Goal: Information Seeking & Learning: Check status

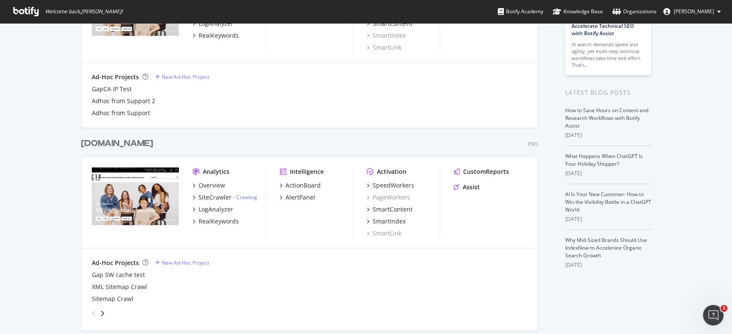
scroll to position [114, 0]
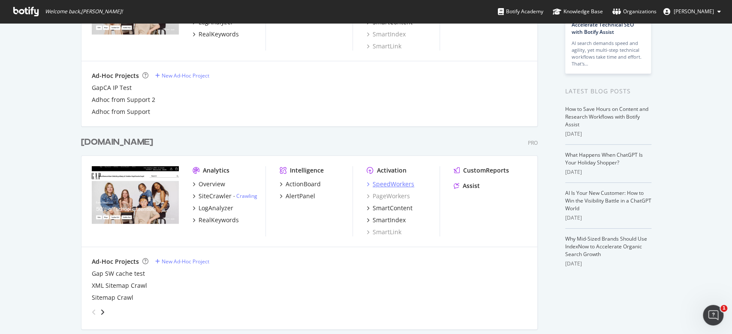
click at [400, 185] on div "SpeedWorkers" at bounding box center [394, 184] width 42 height 9
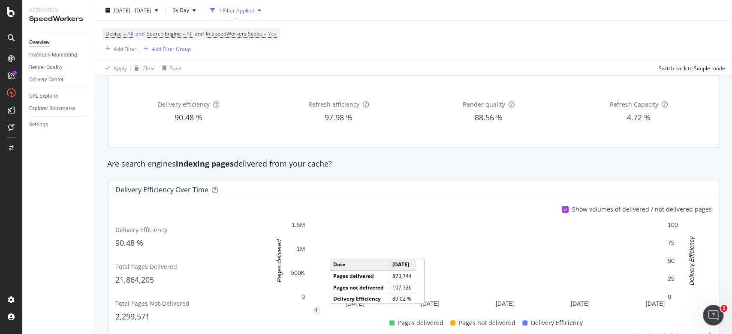
scroll to position [172, 0]
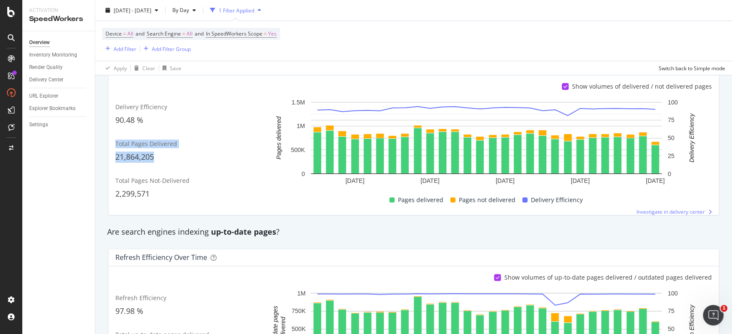
drag, startPoint x: 177, startPoint y: 161, endPoint x: 115, endPoint y: 135, distance: 67.1
click at [115, 135] on div "Total Pages Delivered 21,864,205" at bounding box center [189, 151] width 148 height 33
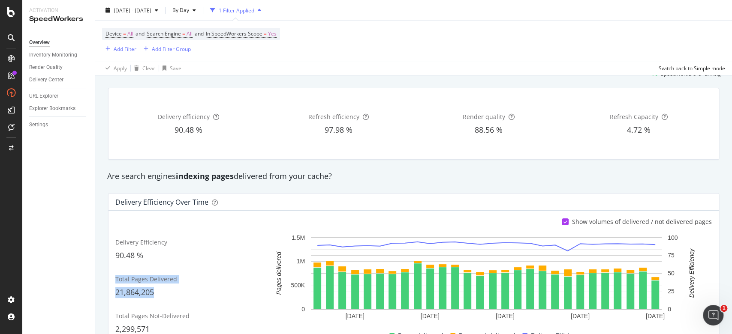
scroll to position [0, 0]
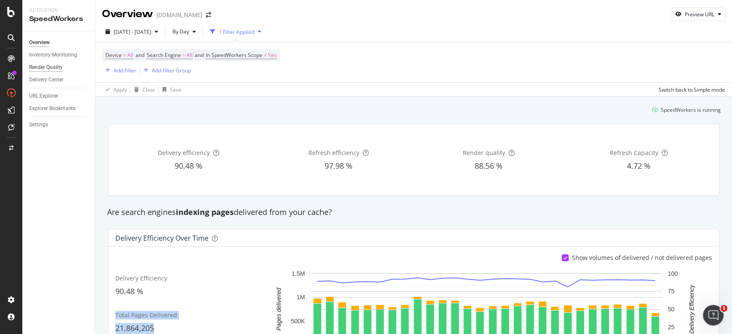
click at [57, 67] on div "Render Quality" at bounding box center [45, 67] width 33 height 9
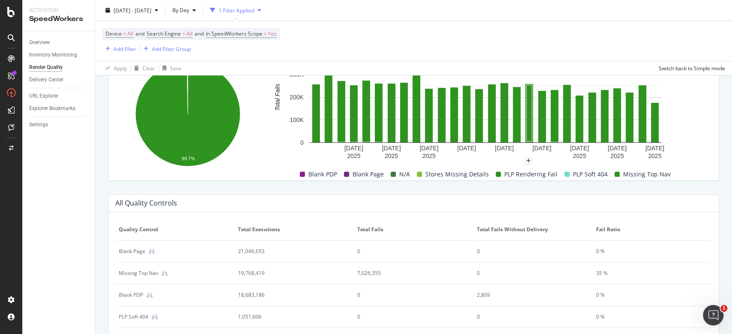
scroll to position [418, 0]
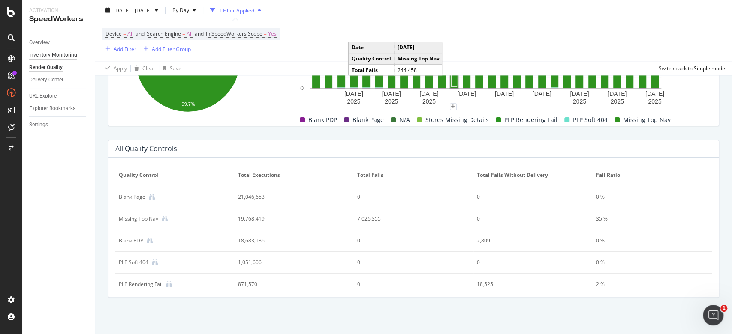
click at [60, 54] on div "Inventory Monitoring" at bounding box center [53, 55] width 48 height 9
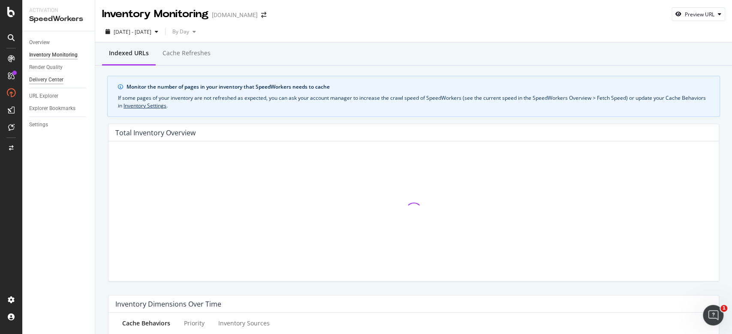
click at [57, 80] on div "Delivery Center" at bounding box center [46, 79] width 34 height 9
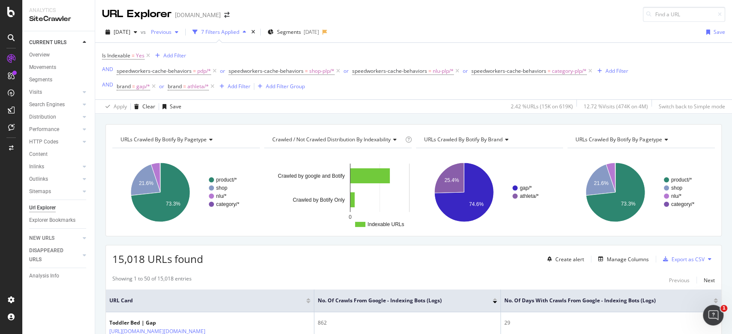
click at [182, 27] on div "Previous" at bounding box center [164, 32] width 34 height 13
click at [182, 31] on div "button" at bounding box center [177, 32] width 10 height 5
click at [141, 30] on div "button" at bounding box center [135, 32] width 10 height 5
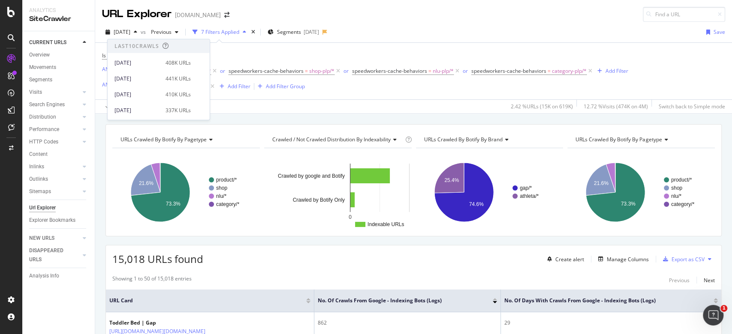
click at [333, 11] on div "URL Explorer Gap.com" at bounding box center [413, 11] width 637 height 22
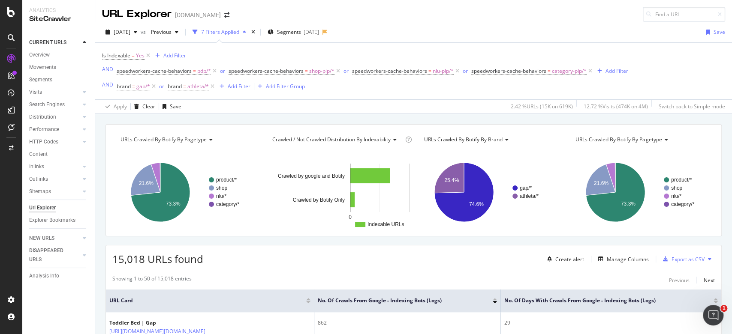
click at [240, 35] on div "7 Filters Applied" at bounding box center [219, 32] width 60 height 13
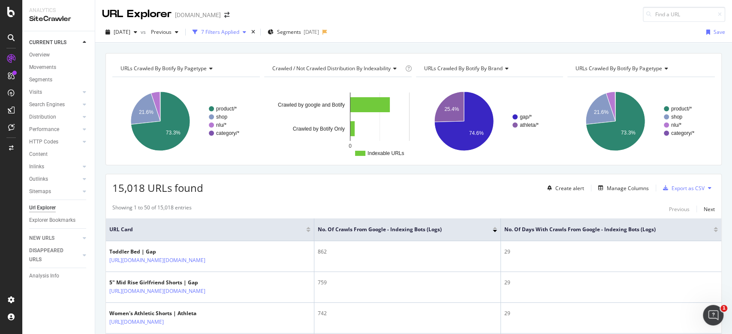
click at [239, 35] on div "7 Filters Applied" at bounding box center [220, 31] width 38 height 7
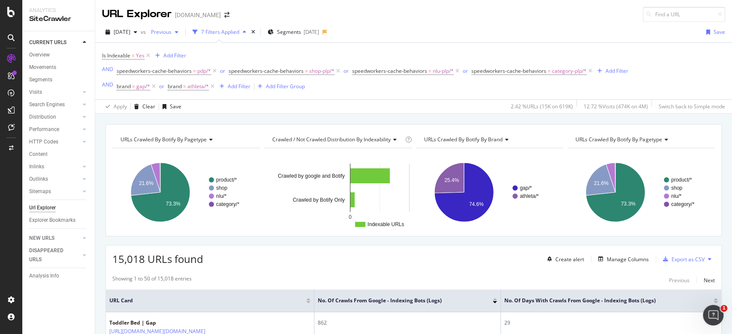
click at [172, 31] on span "Previous" at bounding box center [159, 31] width 24 height 7
click at [130, 29] on span "[DATE]" at bounding box center [122, 31] width 17 height 7
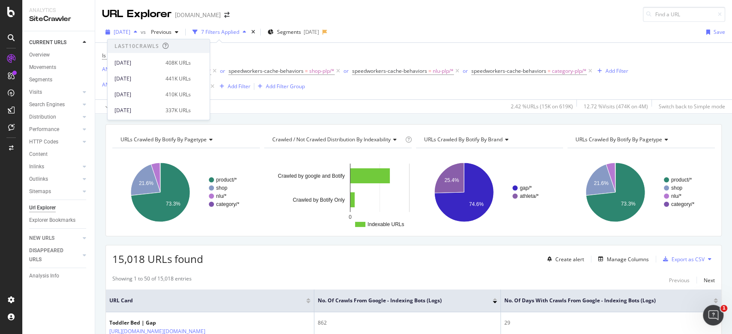
click at [130, 29] on span "[DATE]" at bounding box center [122, 31] width 17 height 7
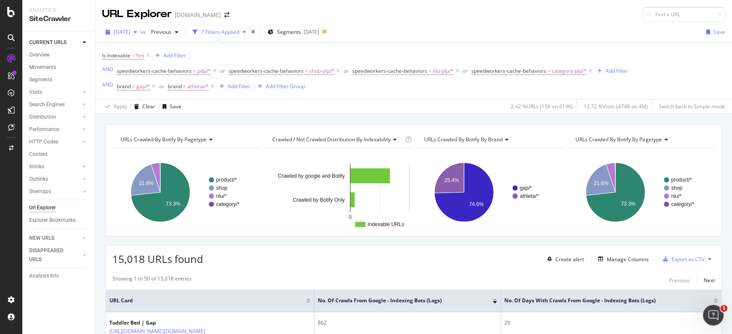
click at [130, 29] on span "[DATE]" at bounding box center [122, 31] width 17 height 7
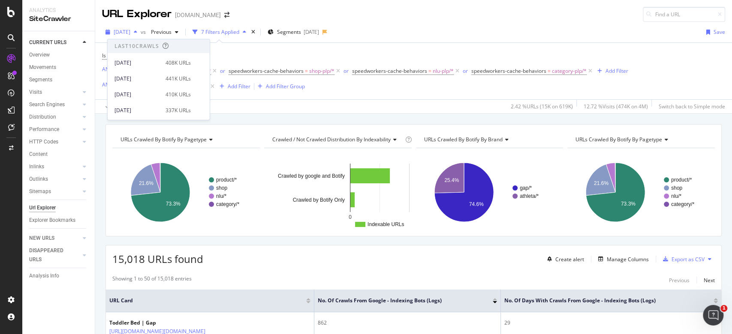
click at [130, 31] on span "[DATE]" at bounding box center [122, 31] width 17 height 7
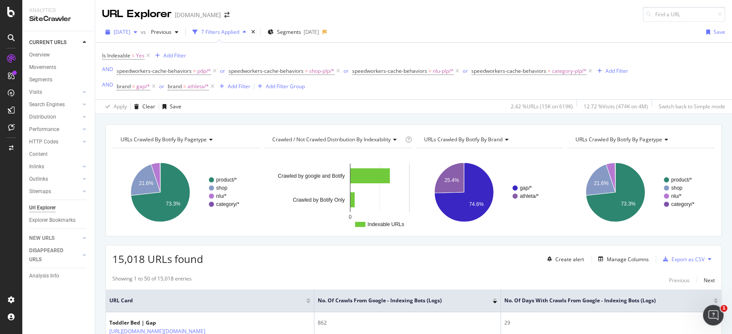
click at [130, 31] on span "[DATE]" at bounding box center [122, 31] width 17 height 7
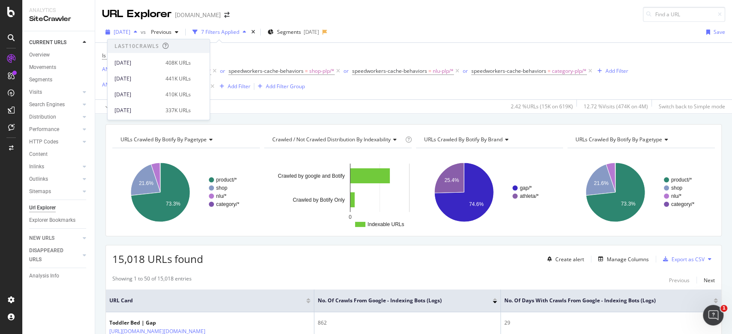
click at [130, 31] on span "[DATE]" at bounding box center [122, 31] width 17 height 7
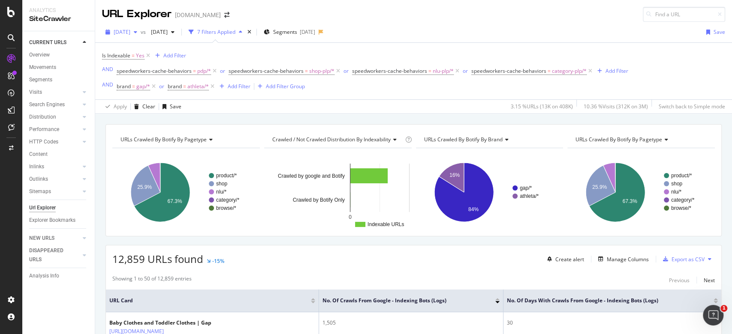
click at [130, 29] on span "[DATE]" at bounding box center [122, 31] width 17 height 7
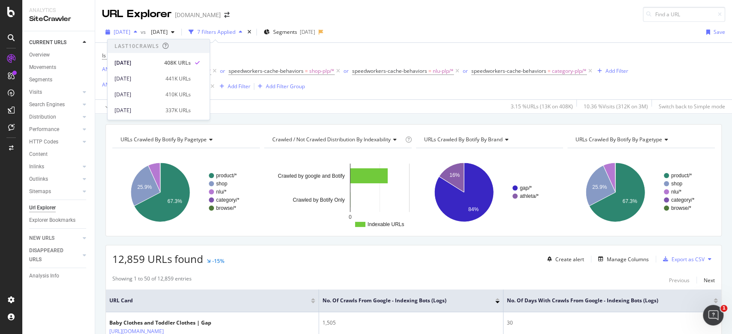
click at [130, 30] on span "[DATE]" at bounding box center [122, 31] width 17 height 7
